Goal: Task Accomplishment & Management: Manage account settings

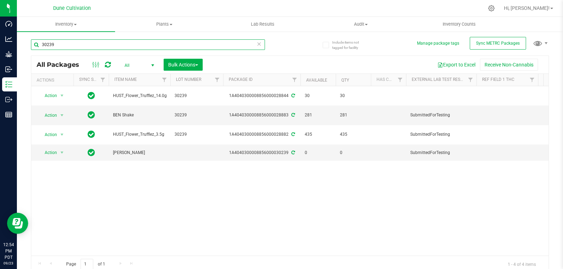
click at [112, 43] on input "30239" at bounding box center [148, 44] width 234 height 11
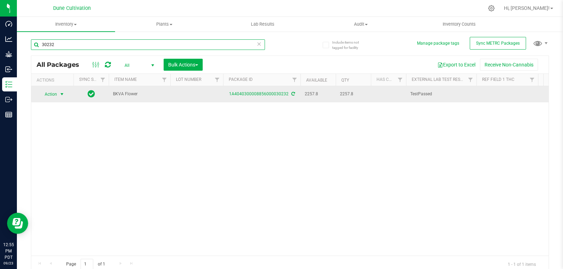
type input "30232"
click at [57, 92] on span "Action" at bounding box center [47, 94] width 19 height 10
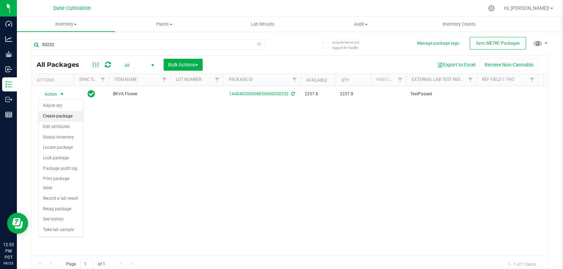
click at [57, 112] on li "Create package" at bounding box center [61, 116] width 44 height 11
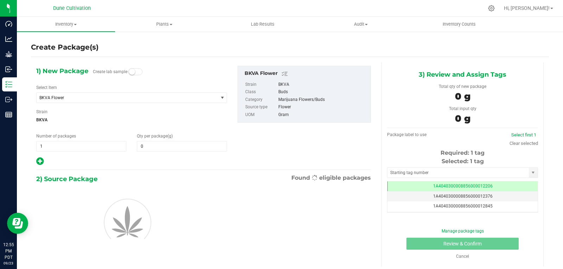
type input "0.0000"
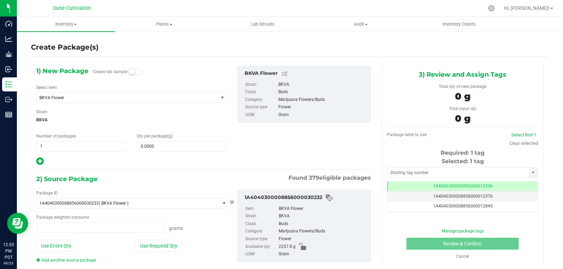
type input "0.0000 g"
click at [163, 145] on span at bounding box center [182, 146] width 90 height 11
type input "0.0000"
click at [92, 100] on span "BKVA Flower" at bounding box center [123, 97] width 169 height 5
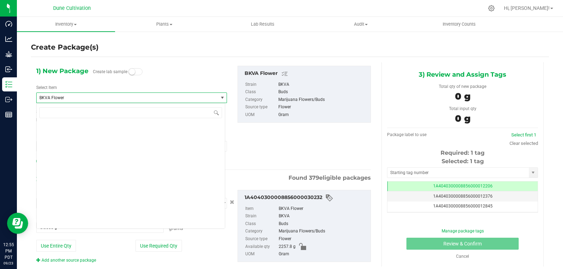
scroll to position [552, 0]
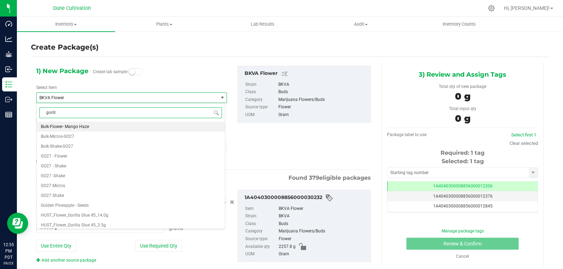
type input "gorilla"
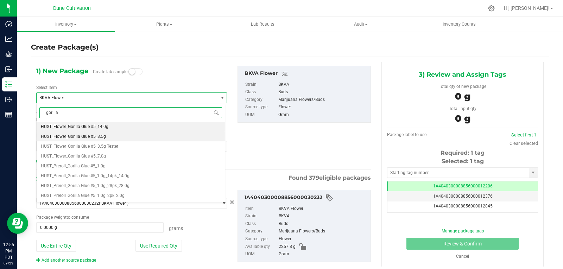
click at [103, 138] on span "HUST_Flower_Gorilla Glue #5_3.5g" at bounding box center [73, 136] width 65 height 5
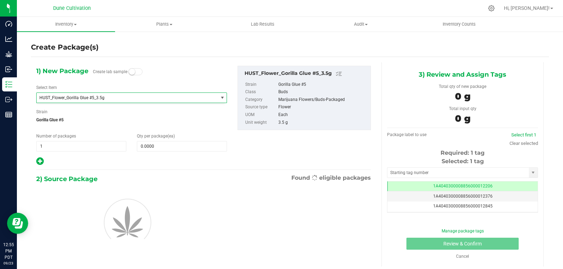
type input "0"
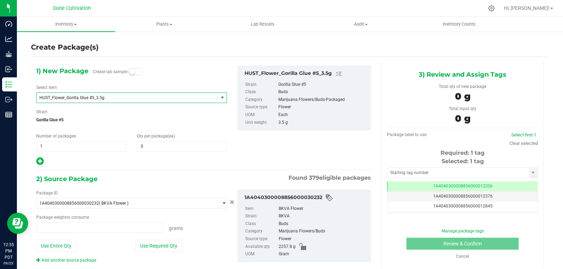
type input "0.0000 g"
click at [151, 146] on span at bounding box center [182, 146] width 90 height 11
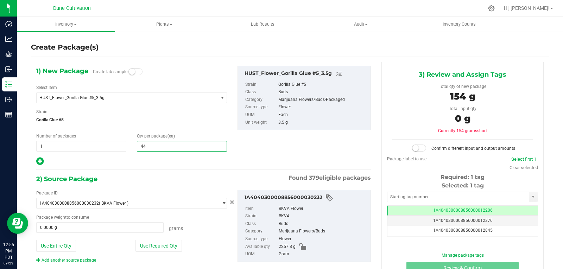
type input "440"
click at [145, 243] on button "Use Required Qty" at bounding box center [158, 246] width 46 height 12
type input "1540.0000 g"
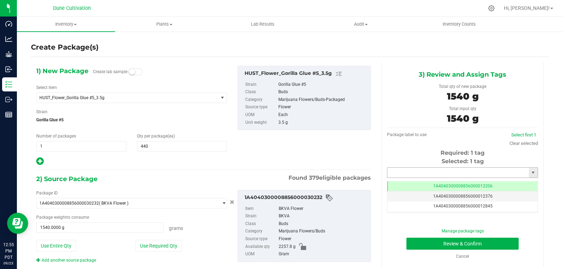
click at [420, 176] on input "text" at bounding box center [457, 173] width 141 height 10
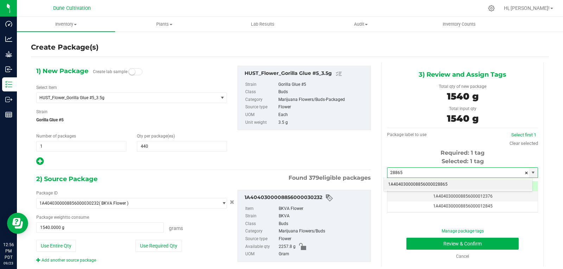
click at [426, 184] on li "1A4040300008856000028865" at bounding box center [458, 184] width 148 height 11
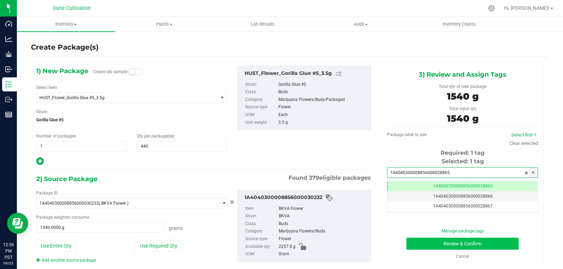
type input "1A4040300008856000028865"
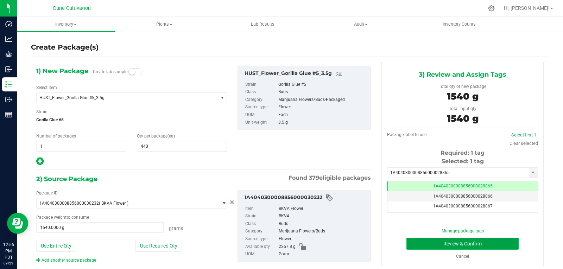
click at [416, 243] on button "Review & Confirm" at bounding box center [462, 244] width 112 height 12
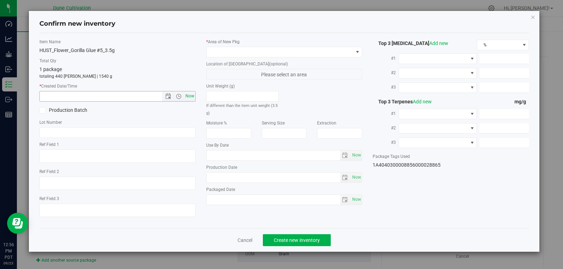
click at [188, 97] on span "Now" at bounding box center [190, 96] width 12 height 10
type input "[DATE] 12:56 PM"
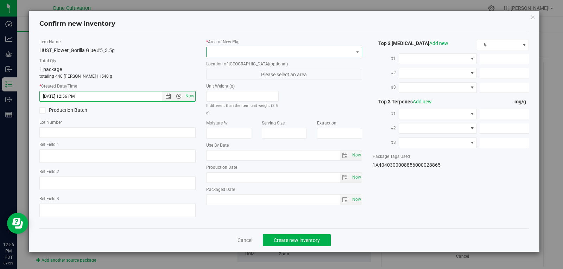
click at [279, 51] on span at bounding box center [280, 52] width 147 height 10
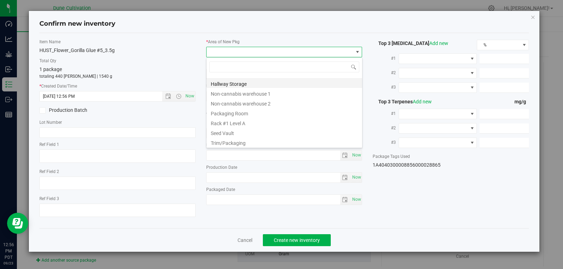
scroll to position [48, 0]
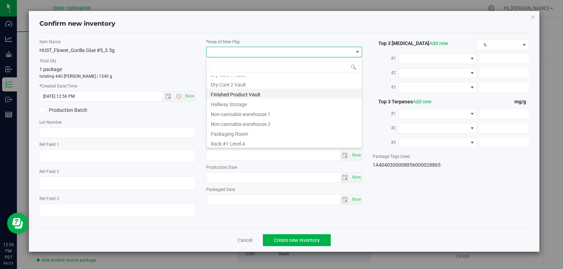
click at [258, 95] on li "Finished Product Vault" at bounding box center [285, 94] width 156 height 10
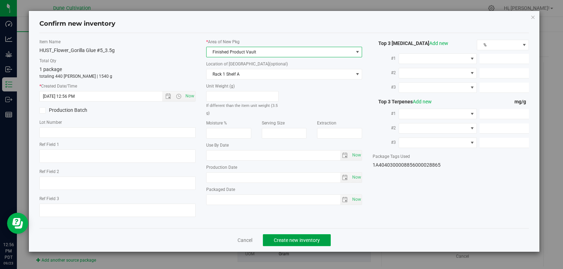
click at [312, 234] on button "Create new inventory" at bounding box center [297, 240] width 68 height 12
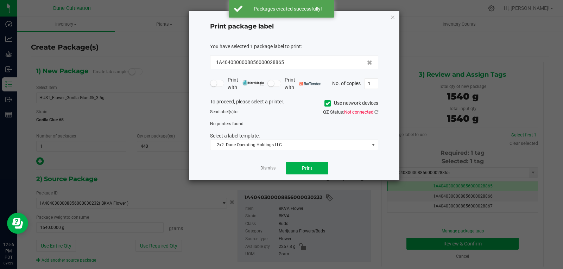
click at [272, 175] on div "Dismiss Print" at bounding box center [294, 168] width 168 height 24
click at [268, 166] on link "Dismiss" at bounding box center [267, 168] width 15 height 6
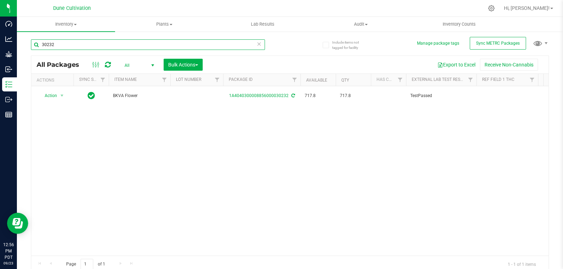
click at [87, 46] on input "30232" at bounding box center [148, 44] width 234 height 11
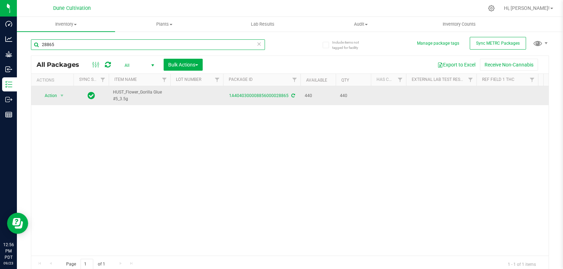
type input "28865"
click at [191, 99] on td at bounding box center [196, 95] width 53 height 19
type input "30232"
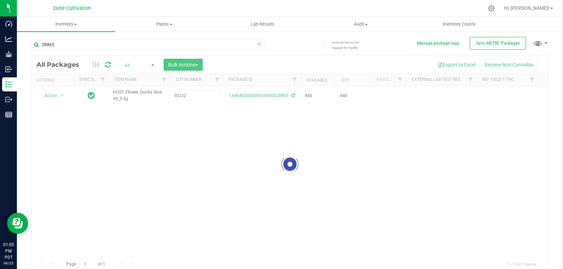
click at [170, 150] on div "Loading... All Packages All Active Only Lab Samples Locked All External Interna…" at bounding box center [290, 164] width 518 height 217
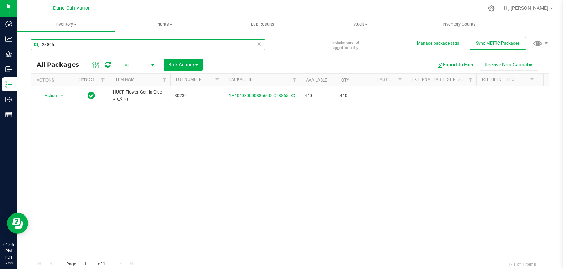
click at [55, 45] on input "28865" at bounding box center [148, 44] width 234 height 11
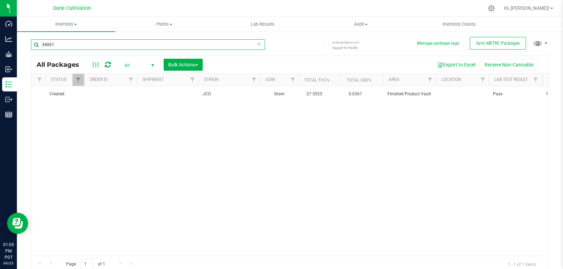
scroll to position [0, 616]
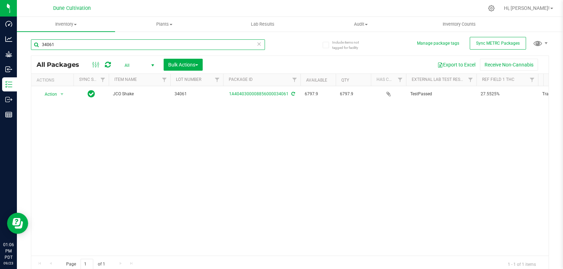
click at [71, 44] on input "34061" at bounding box center [148, 44] width 234 height 11
click at [211, 47] on input "34061" at bounding box center [148, 44] width 234 height 11
click at [125, 49] on input "34061" at bounding box center [148, 44] width 234 height 11
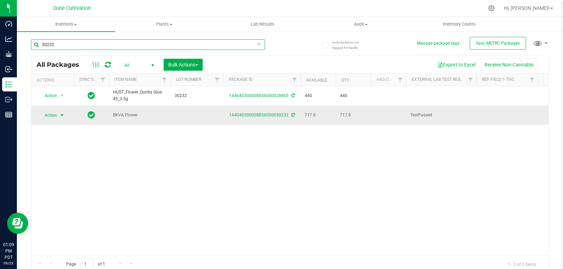
type input "30232"
click at [49, 115] on span "Action" at bounding box center [47, 115] width 19 height 10
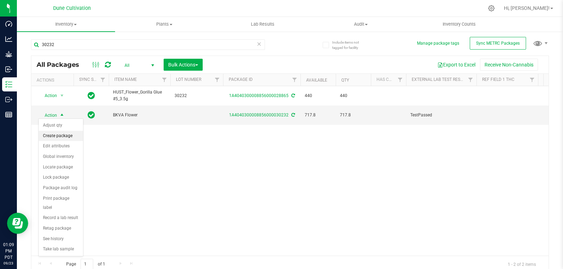
click at [54, 138] on li "Create package" at bounding box center [61, 136] width 44 height 11
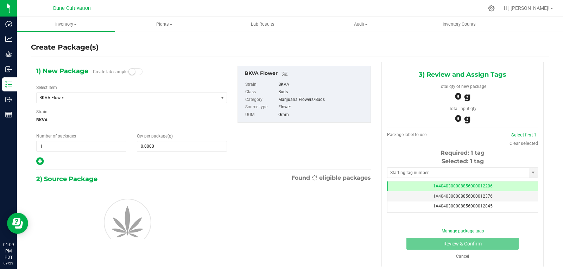
scroll to position [0, 0]
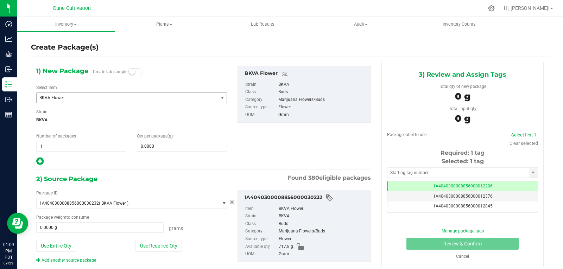
click at [87, 96] on span "BKVA Flower" at bounding box center [123, 97] width 169 height 5
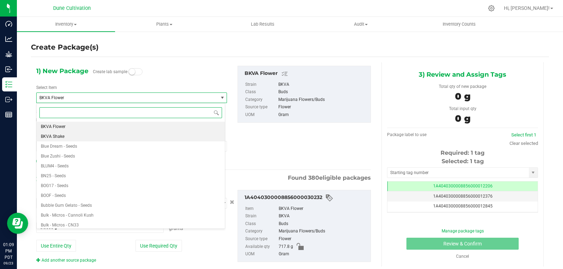
click at [74, 138] on li "BKVA Shake" at bounding box center [131, 137] width 188 height 10
type input "0.0000"
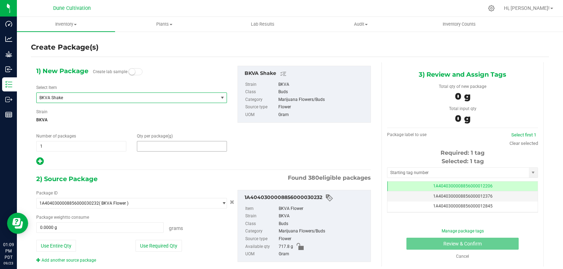
click at [159, 151] on span at bounding box center [182, 146] width 90 height 11
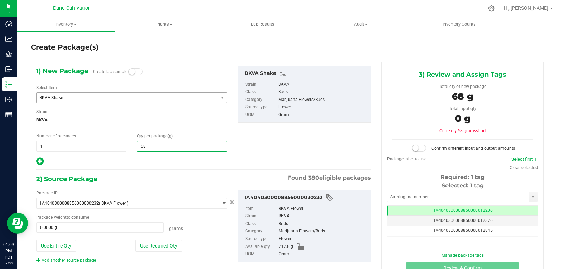
type input "680"
type input "680.0000"
click at [162, 252] on button "Use Required Qty" at bounding box center [158, 246] width 46 height 12
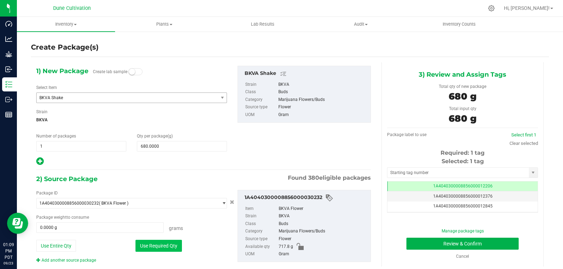
type input "680.0000 g"
click at [402, 175] on input "text" at bounding box center [457, 173] width 141 height 10
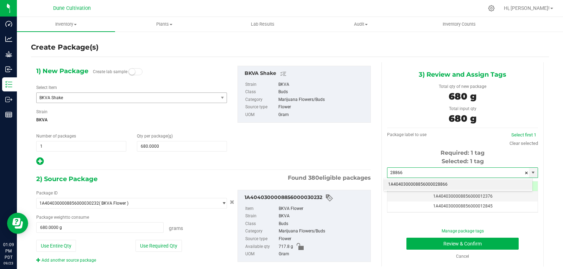
click at [404, 179] on li "1A4040300008856000028866" at bounding box center [458, 184] width 148 height 11
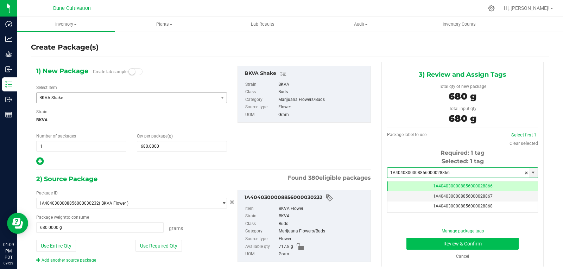
type input "1A4040300008856000028866"
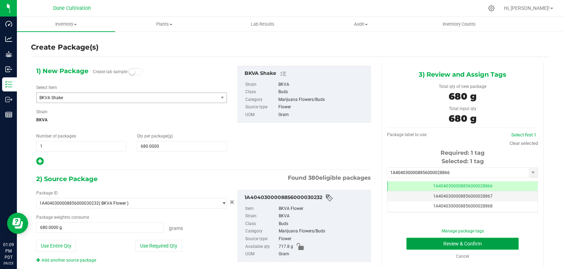
click at [423, 241] on button "Review & Confirm" at bounding box center [462, 244] width 112 height 12
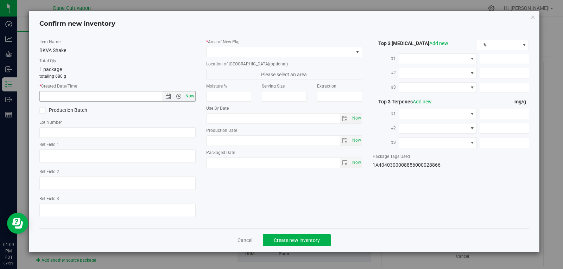
click at [194, 93] on span "Now" at bounding box center [190, 96] width 12 height 10
type input "[DATE] 1:09 PM"
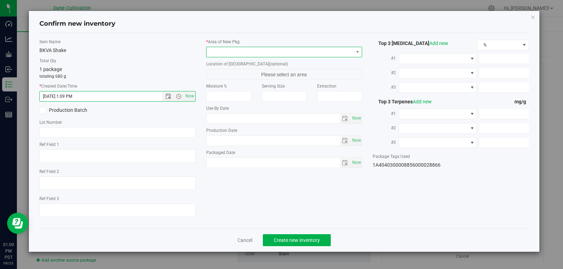
click at [226, 55] on span at bounding box center [280, 52] width 147 height 10
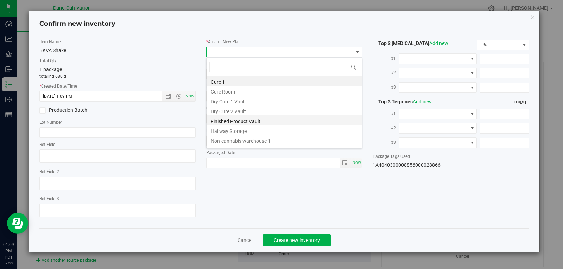
click at [235, 119] on li "Finished Product Vault" at bounding box center [285, 120] width 156 height 10
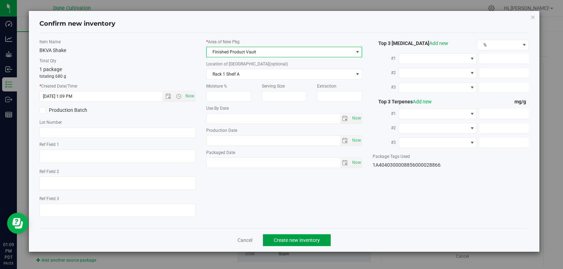
click at [287, 240] on span "Create new inventory" at bounding box center [297, 241] width 46 height 6
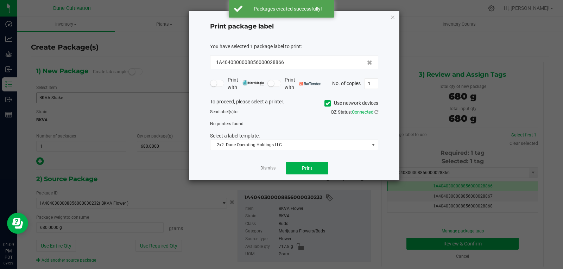
click at [269, 163] on div "Dismiss Print" at bounding box center [294, 168] width 168 height 24
click at [266, 167] on link "Dismiss" at bounding box center [267, 168] width 15 height 6
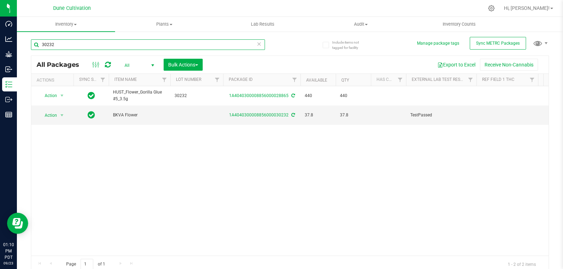
click at [114, 48] on input "30232" at bounding box center [148, 44] width 234 height 11
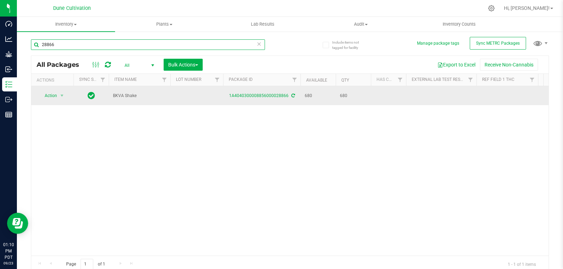
type input "28866"
click at [185, 94] on td at bounding box center [196, 95] width 53 height 19
type input "30232"
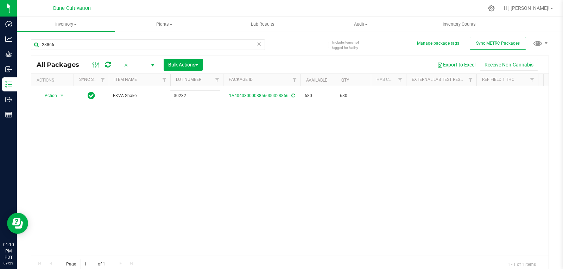
click at [186, 147] on div "All Packages All Active Only Lab Samples Locked All External Internal Bulk Acti…" at bounding box center [290, 164] width 518 height 217
click at [74, 46] on input "28866" at bounding box center [148, 44] width 234 height 11
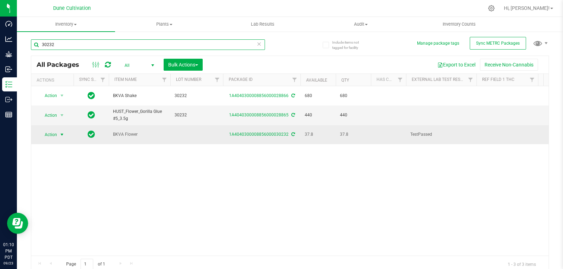
type input "30232"
click at [59, 130] on span "select" at bounding box center [62, 135] width 9 height 10
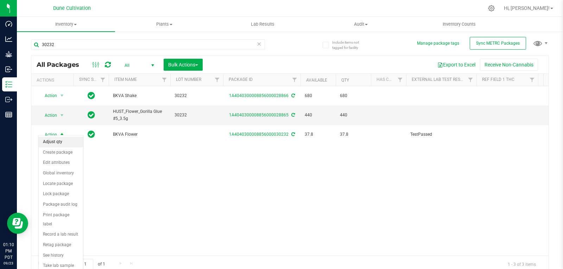
click at [58, 144] on li "Adjust qty" at bounding box center [61, 142] width 44 height 11
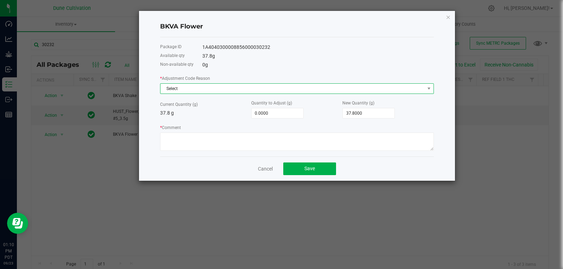
click at [235, 90] on span "Select" at bounding box center [292, 89] width 264 height 10
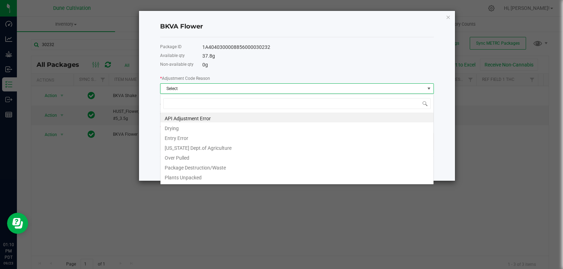
scroll to position [11, 274]
type input "w"
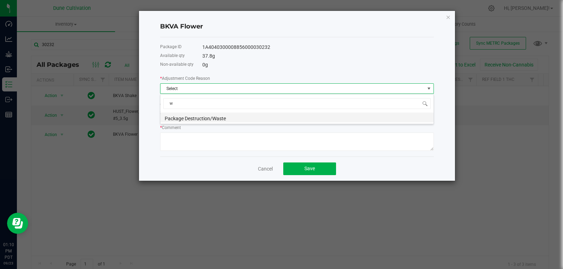
click at [204, 120] on li "Package Destruction/Waste" at bounding box center [296, 118] width 273 height 10
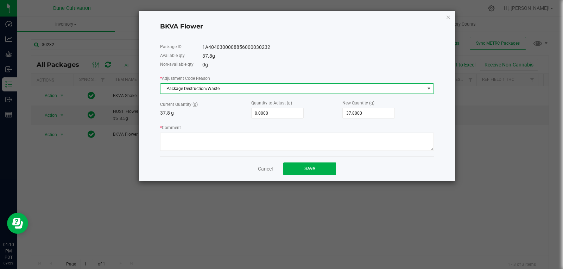
click at [283, 106] on label "Quantity to Adjust (g)" at bounding box center [271, 103] width 41 height 6
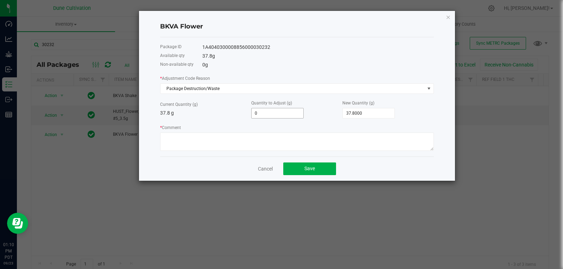
click at [279, 110] on input "0" at bounding box center [278, 113] width 52 height 10
type input "-4"
type input "33.8000"
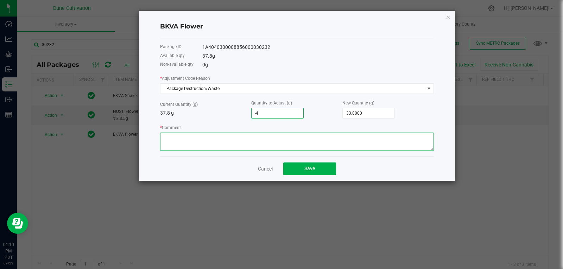
type input "-4.0000"
click at [267, 138] on textarea "* Comment" at bounding box center [297, 142] width 274 height 18
type textarea "Stem Waste"
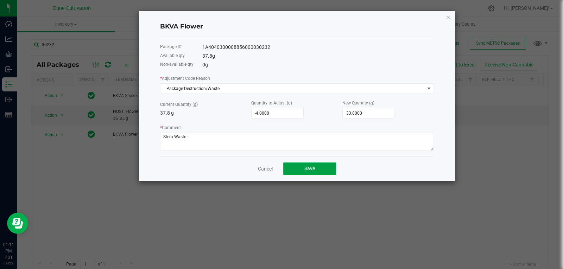
click at [300, 170] on button "Save" at bounding box center [309, 169] width 53 height 13
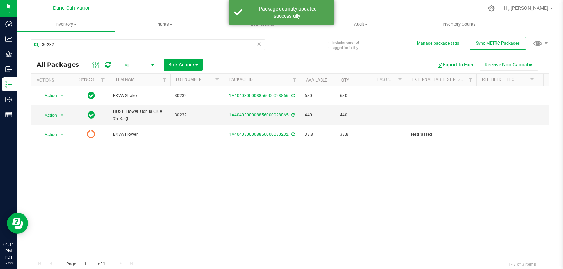
click at [107, 69] on link at bounding box center [108, 65] width 6 height 8
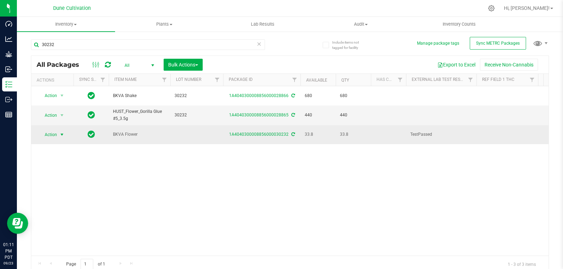
click at [61, 132] on span "select" at bounding box center [62, 135] width 6 height 6
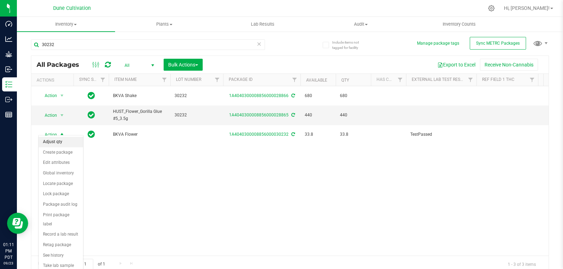
click at [63, 142] on li "Adjust qty" at bounding box center [61, 142] width 44 height 11
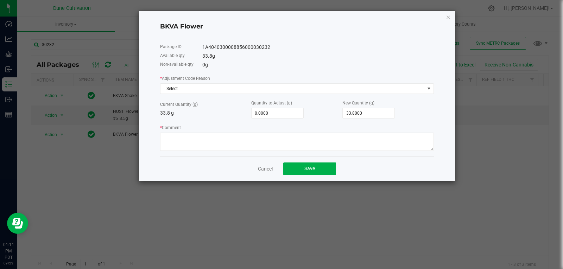
click at [218, 95] on div "* Adjustment Code Reason Select Current Quantity (g) 33.8 g Quantity to Adjust …" at bounding box center [297, 113] width 274 height 76
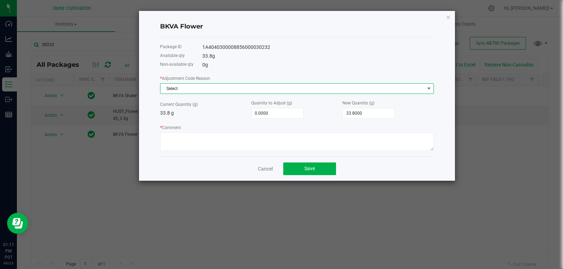
click at [220, 89] on span "Select" at bounding box center [292, 89] width 264 height 10
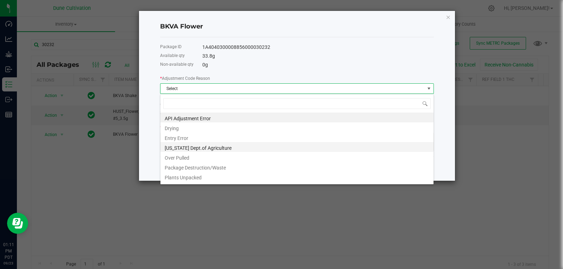
scroll to position [68, 0]
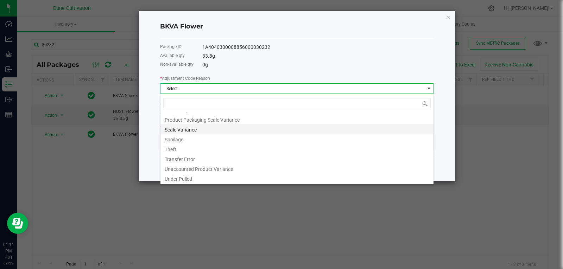
click at [206, 128] on li "Scale Variance" at bounding box center [296, 129] width 273 height 10
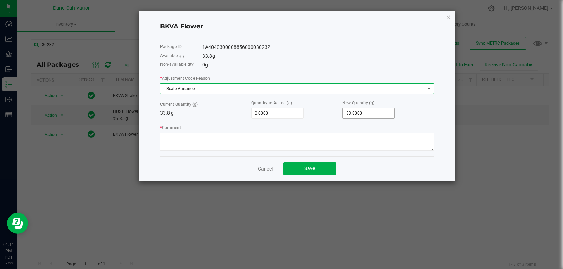
type input "33.8"
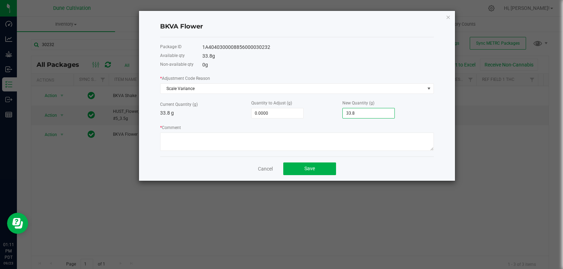
click at [361, 114] on input "33.8" at bounding box center [369, 113] width 52 height 10
type input "-33.8000"
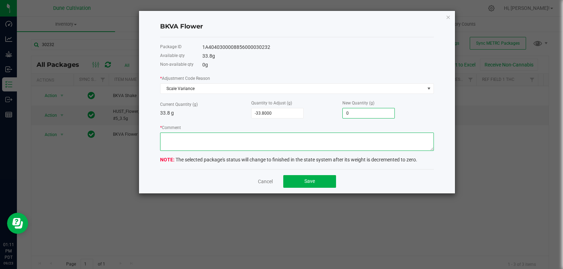
type input "0.0000"
click at [342, 140] on textarea "* Comment" at bounding box center [297, 142] width 274 height 18
type textarea "Scale Variance"
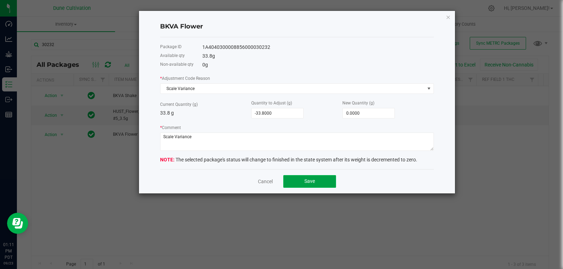
click at [316, 178] on button "Save" at bounding box center [309, 181] width 53 height 13
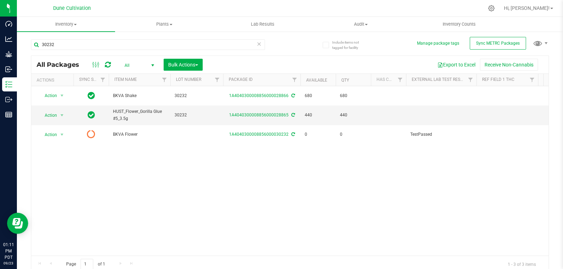
click at [103, 38] on div "30232" at bounding box center [160, 44] width 259 height 23
click at [95, 46] on input "30232" at bounding box center [148, 44] width 234 height 11
type input "30230"
